Goal: Task Accomplishment & Management: Use online tool/utility

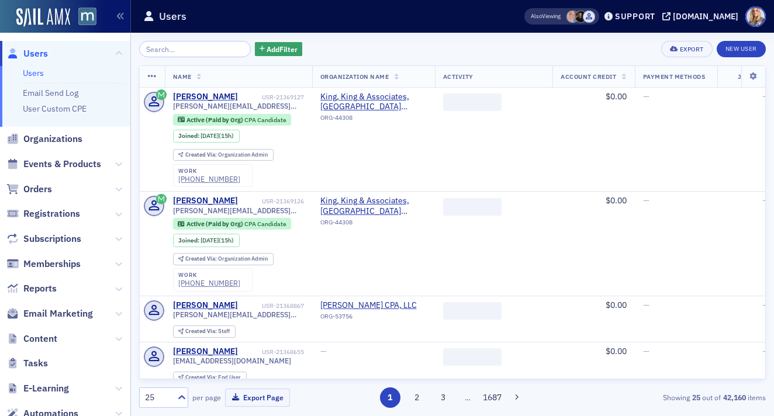
click at [31, 72] on link "Users" at bounding box center [33, 73] width 21 height 11
click at [175, 53] on input "search" at bounding box center [195, 49] width 112 height 16
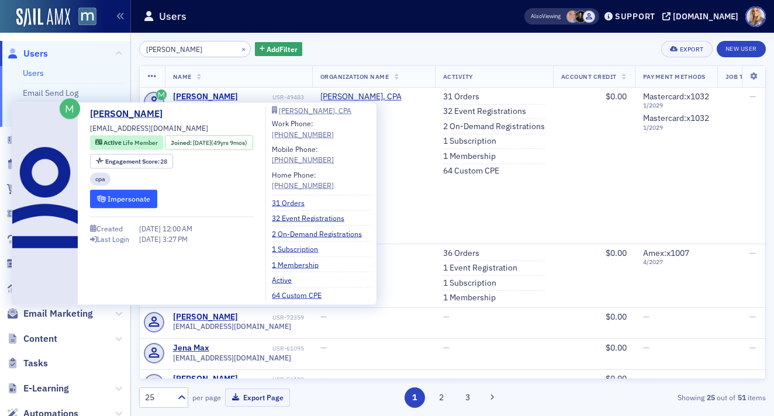
type input "[PERSON_NAME]"
click at [139, 201] on button "Impersonate" at bounding box center [123, 199] width 67 height 18
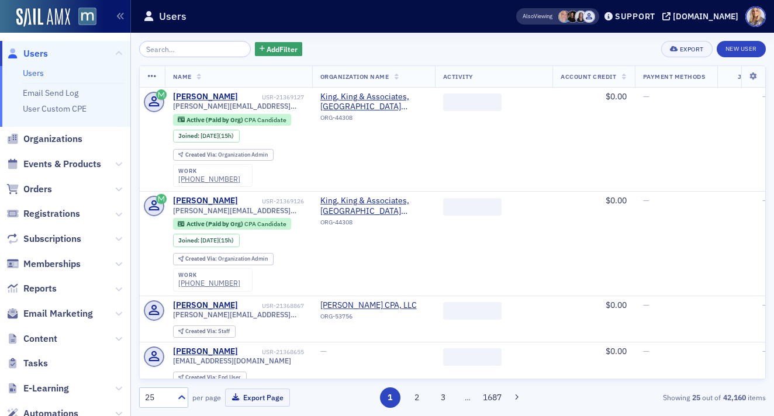
click at [189, 53] on input "search" at bounding box center [195, 49] width 112 height 16
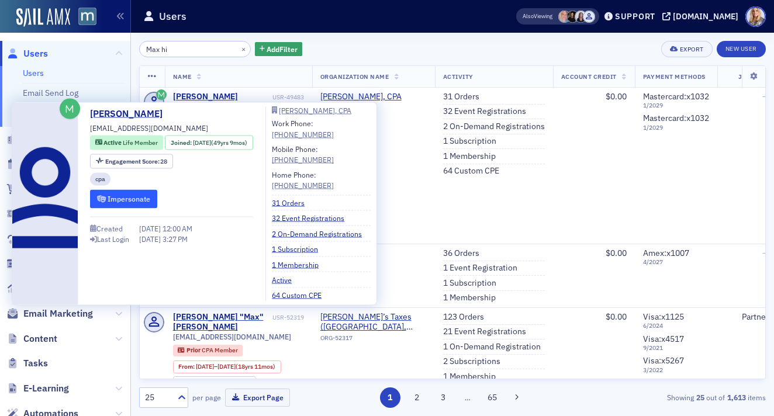
type input "Max hi"
click at [143, 200] on button "Impersonate" at bounding box center [123, 199] width 67 height 18
